Goal: Task Accomplishment & Management: Use online tool/utility

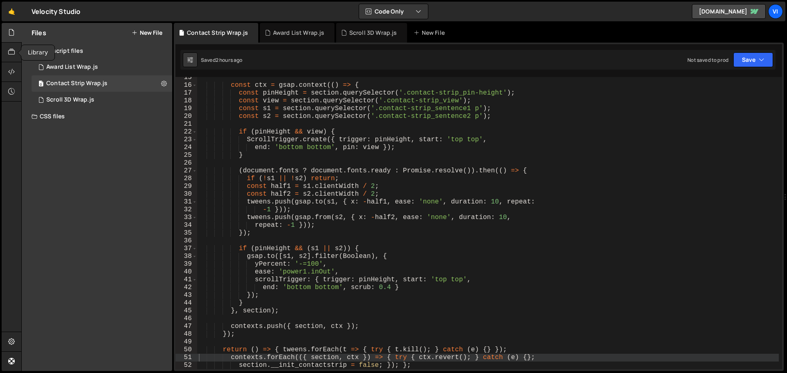
click at [19, 47] on div at bounding box center [12, 53] width 20 height 20
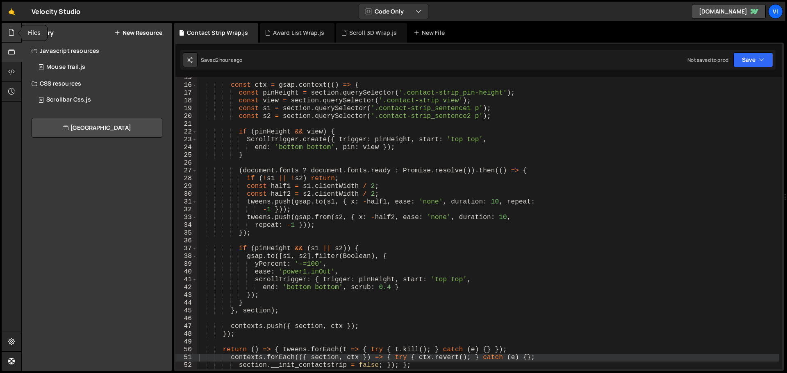
click at [12, 32] on icon at bounding box center [11, 32] width 7 height 9
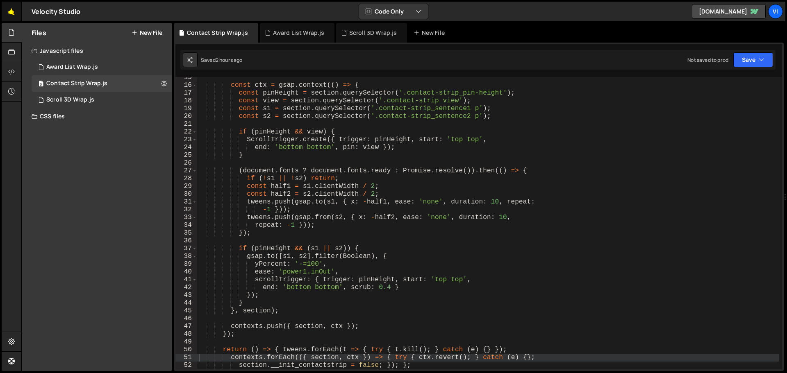
click at [15, 12] on link "🤙" at bounding box center [12, 12] width 20 height 20
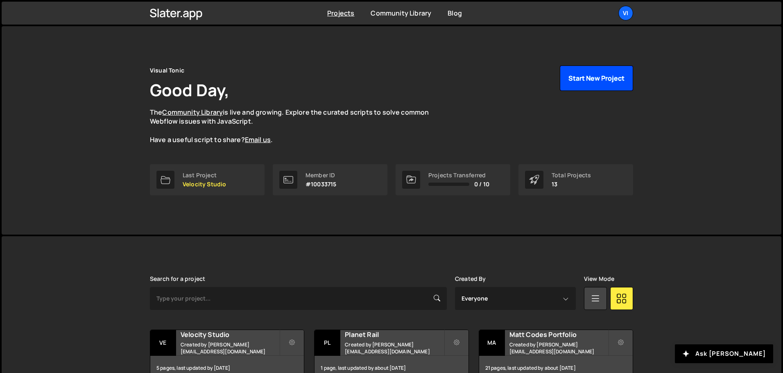
click at [612, 75] on button "Start New Project" at bounding box center [596, 78] width 73 height 25
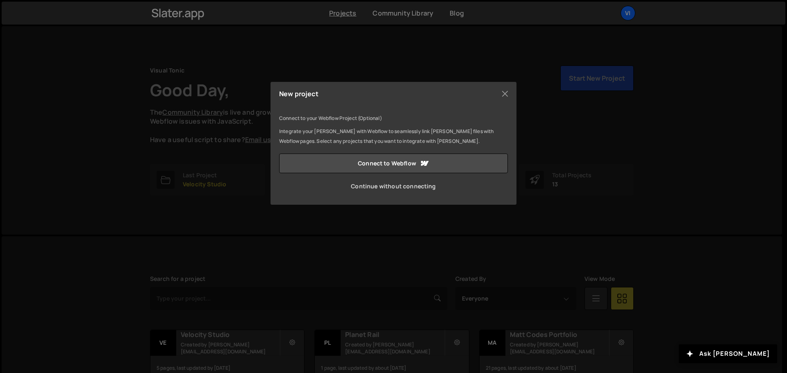
click at [390, 184] on link "Continue without connecting" at bounding box center [393, 187] width 229 height 20
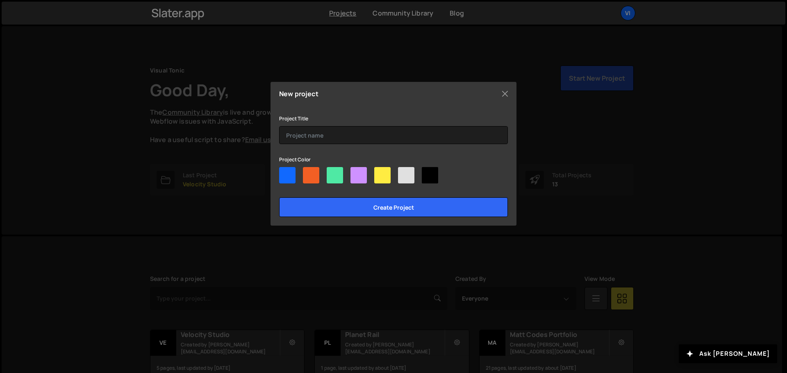
click at [507, 87] on div "New project Connect to your Webflow Project (Optional) Integrate your Slater wi…" at bounding box center [393, 154] width 246 height 144
click at [506, 90] on button "Close" at bounding box center [505, 94] width 12 height 12
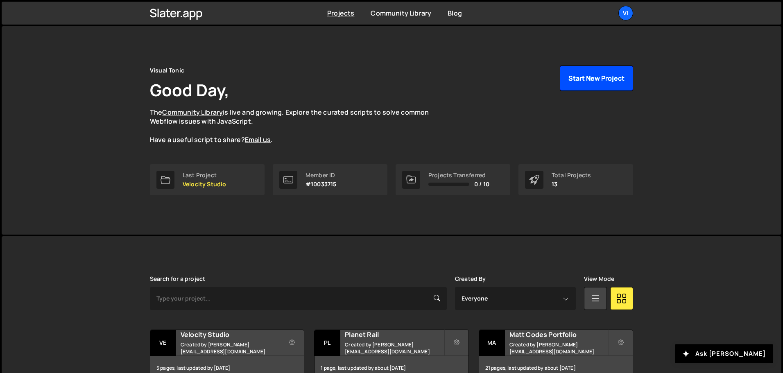
click at [588, 75] on button "Start New Project" at bounding box center [596, 78] width 73 height 25
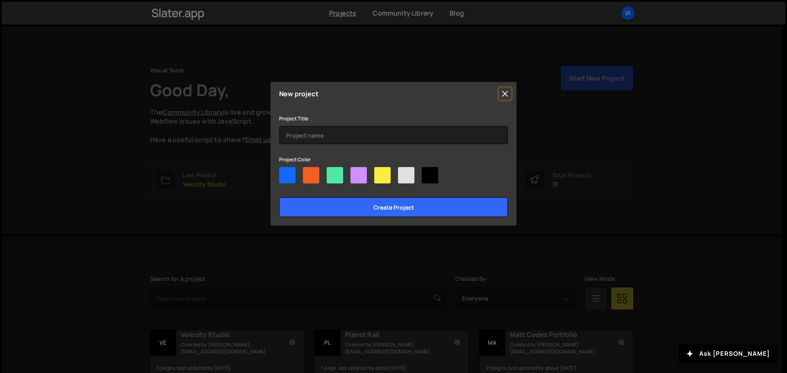
click at [501, 91] on button "Close" at bounding box center [505, 94] width 12 height 12
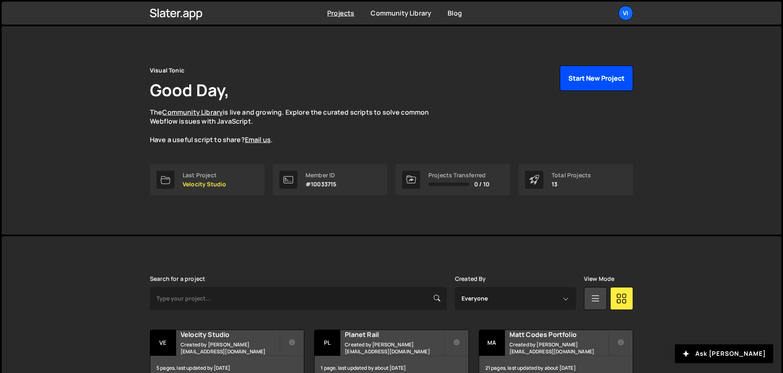
click at [604, 81] on button "Start New Project" at bounding box center [596, 78] width 73 height 25
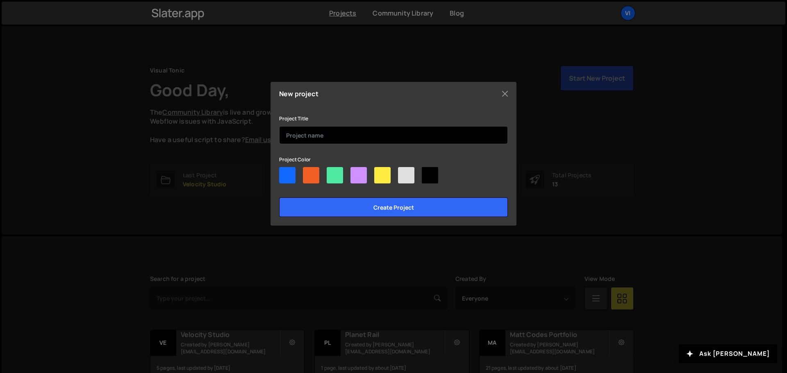
click at [409, 139] on input "text" at bounding box center [393, 135] width 229 height 18
type input "Alex Broadstock"
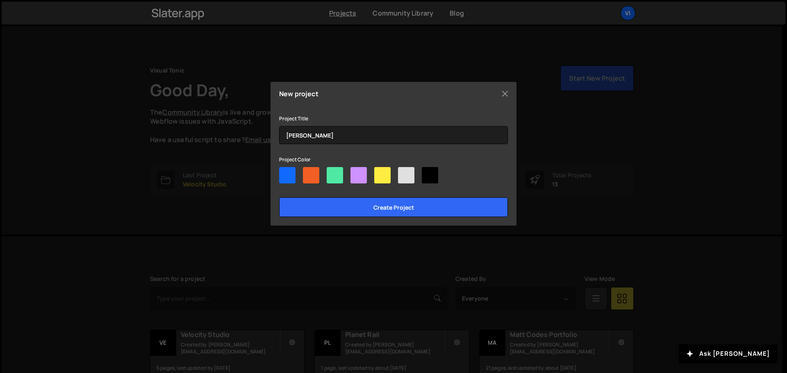
click at [424, 178] on div at bounding box center [430, 175] width 16 height 16
click at [424, 172] on input"] "radio" at bounding box center [424, 169] width 5 height 5
radio input"] "true"
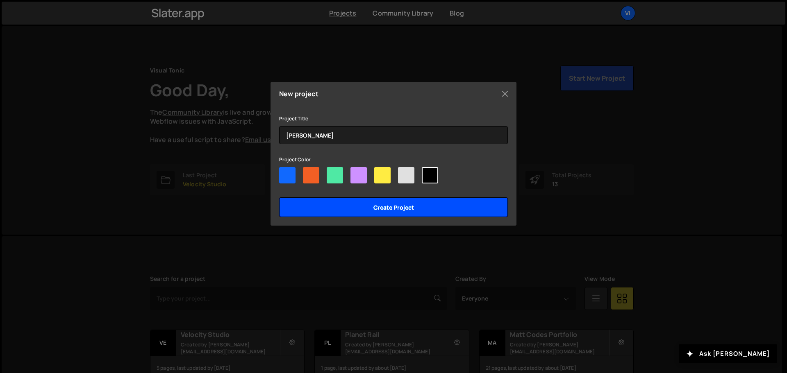
drag, startPoint x: 420, startPoint y: 204, endPoint x: 415, endPoint y: 219, distance: 15.7
click at [420, 204] on input "Create project" at bounding box center [393, 207] width 229 height 20
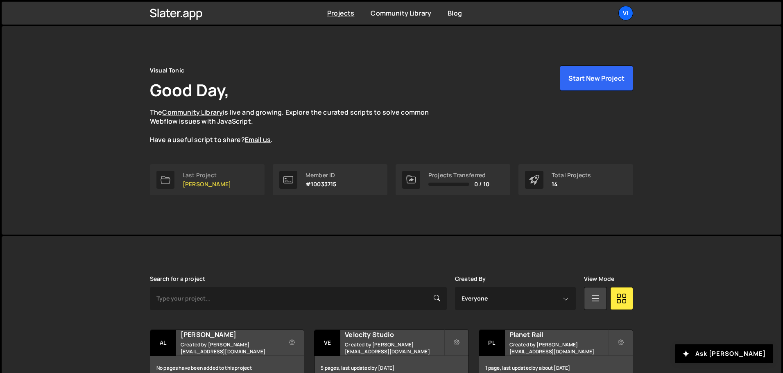
click at [209, 180] on div "Last Project Alex Broadstock" at bounding box center [207, 180] width 48 height 16
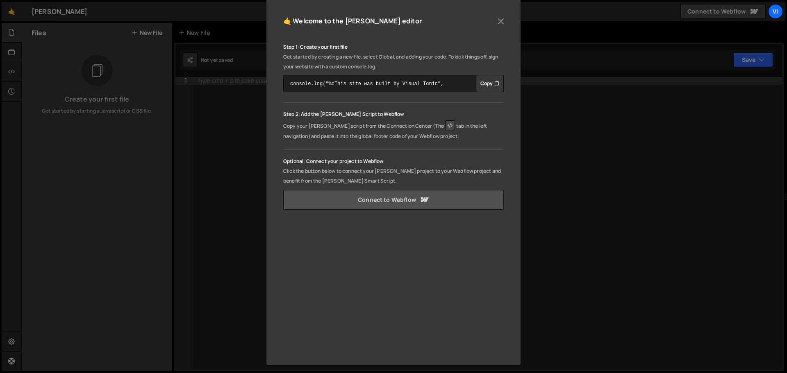
scroll to position [97, 0]
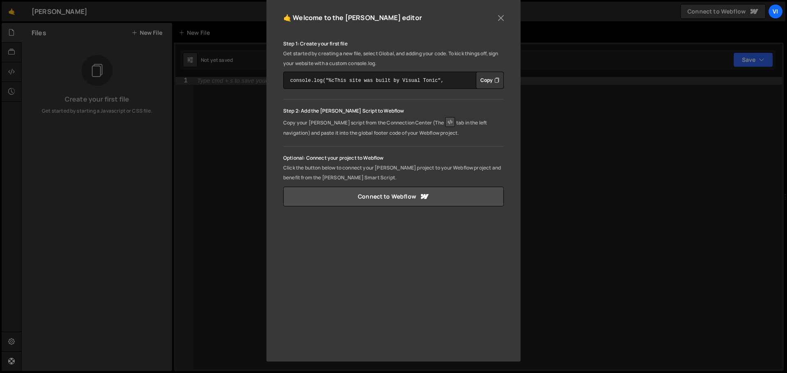
click at [496, 25] on div "🤙 Welcome to the [PERSON_NAME] editor" at bounding box center [393, 21] width 220 height 21
click at [497, 19] on button "Close" at bounding box center [500, 18] width 12 height 12
